Goal: Transaction & Acquisition: Obtain resource

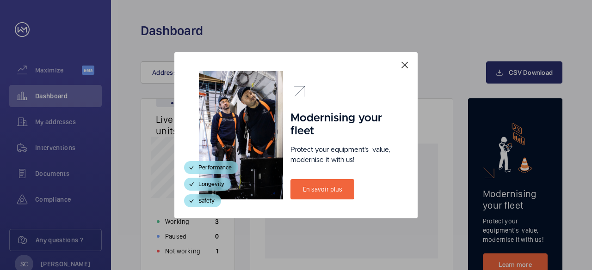
click at [403, 63] on mat-icon at bounding box center [404, 65] width 11 height 11
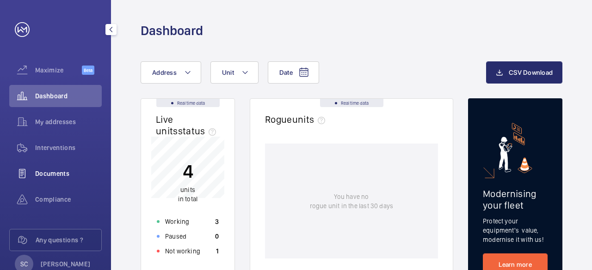
scroll to position [25, 0]
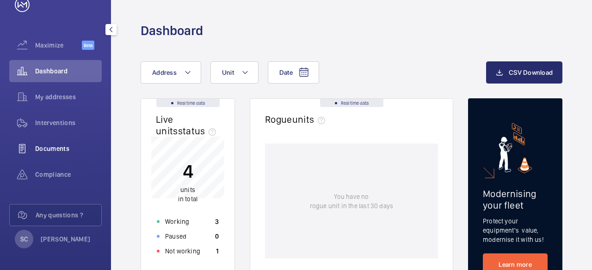
click at [57, 147] on span "Documents" at bounding box center [68, 148] width 67 height 9
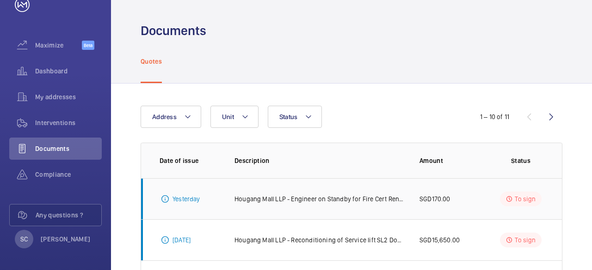
scroll to position [46, 0]
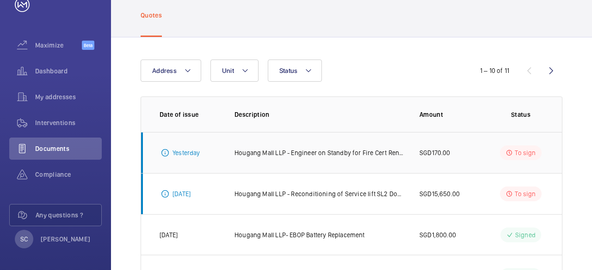
click at [431, 158] on td "SGD170.00" at bounding box center [443, 152] width 79 height 41
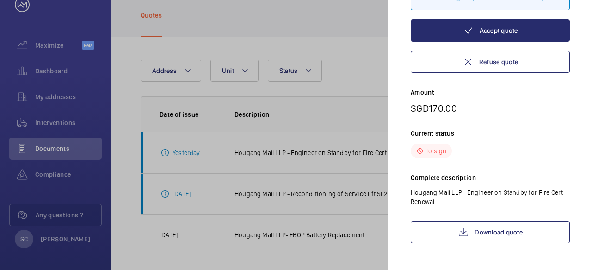
scroll to position [129, 0]
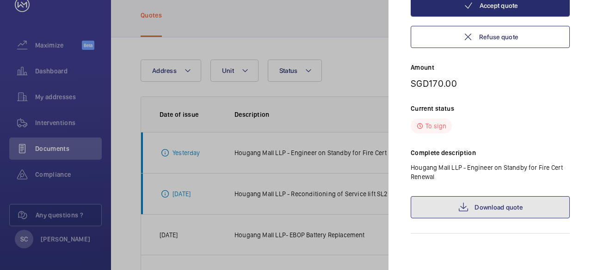
click at [451, 208] on link "Download quote" at bounding box center [489, 207] width 159 height 22
